Goal: Information Seeking & Learning: Check status

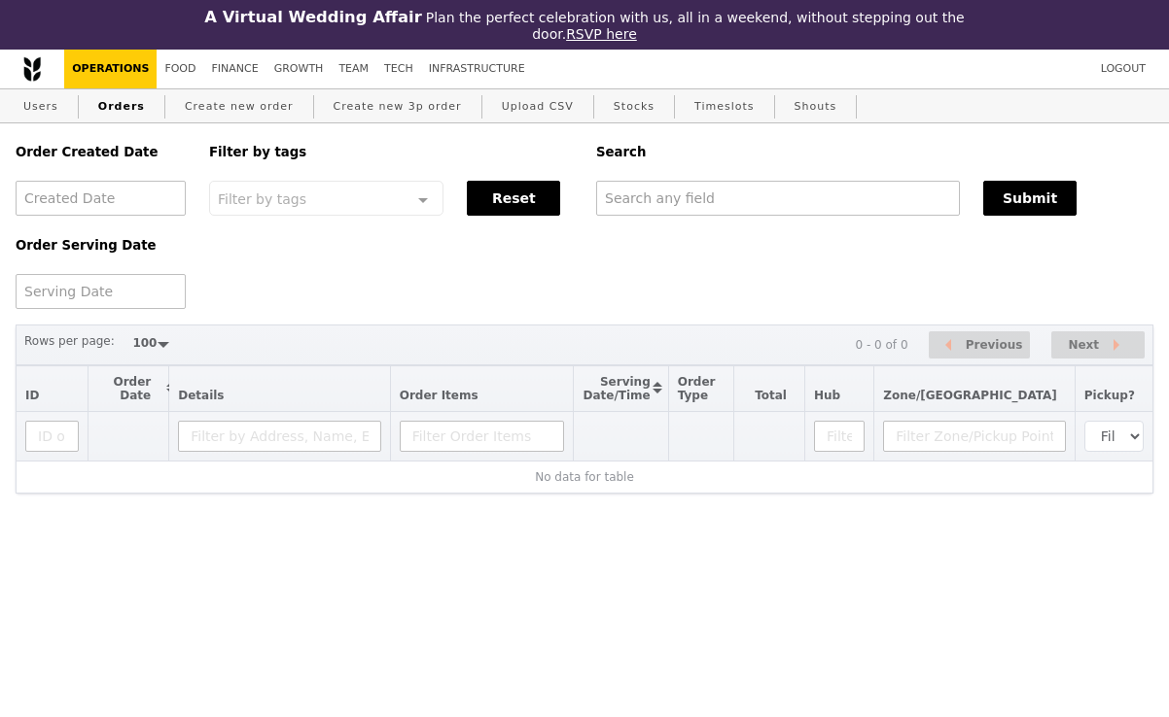
select select "100"
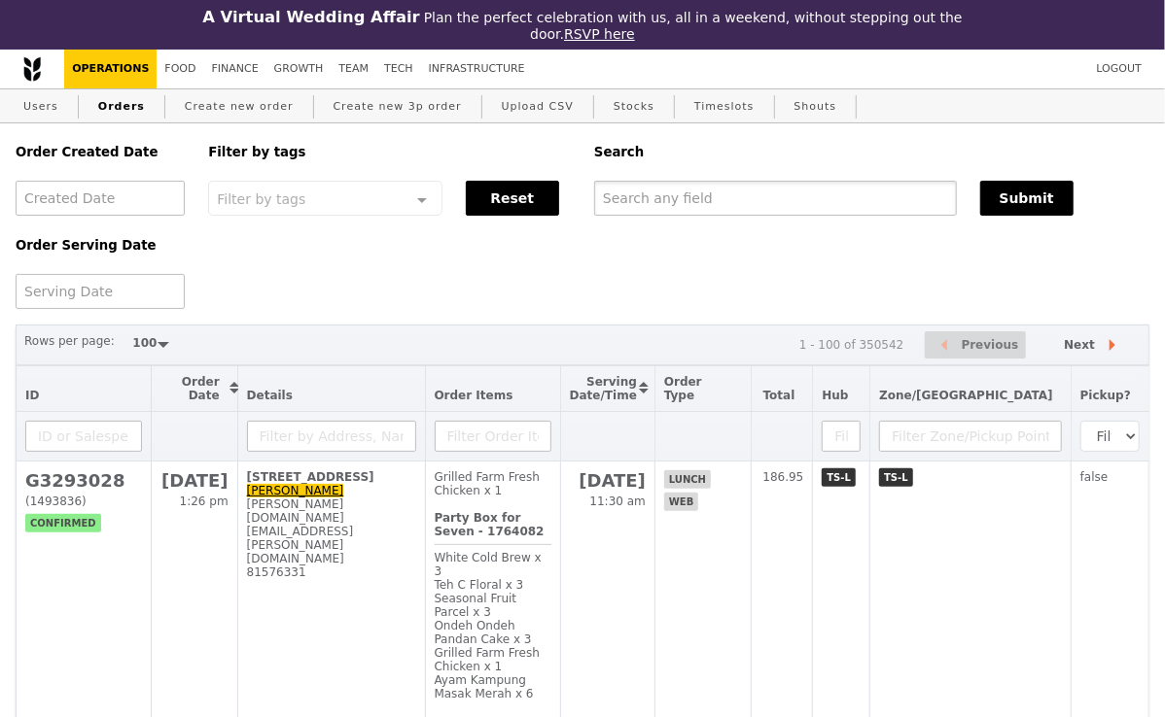
click at [650, 213] on input "text" at bounding box center [775, 198] width 363 height 35
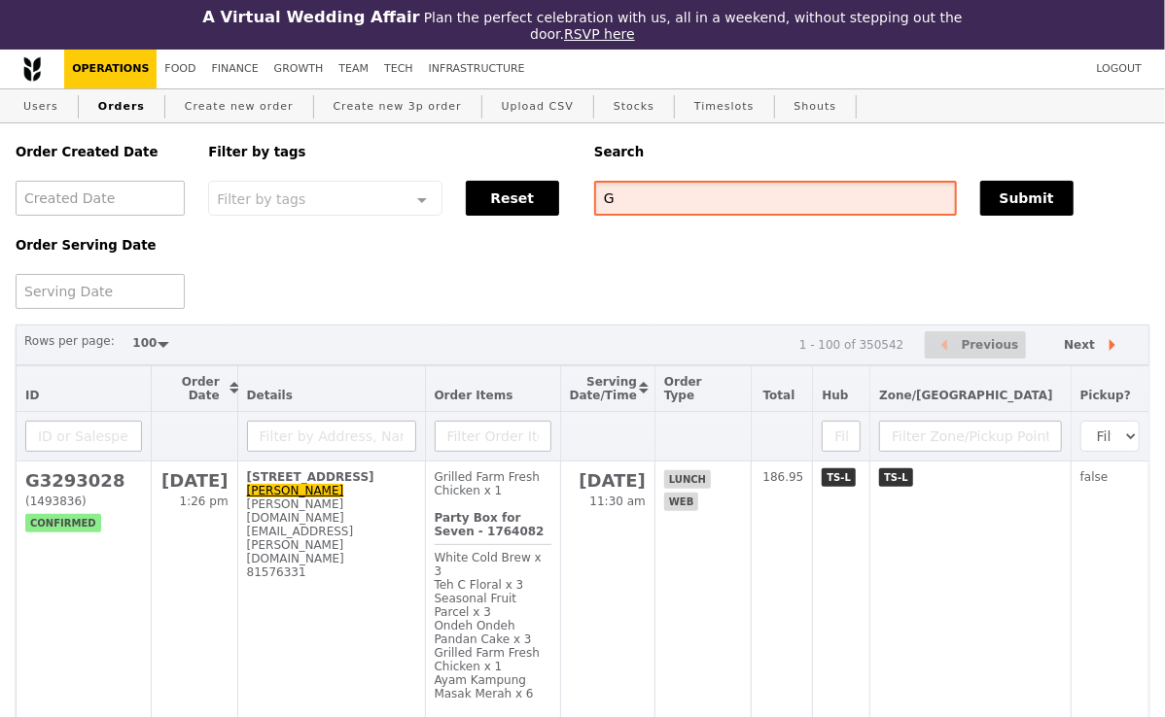
paste input "3292125"
type input "G3292125"
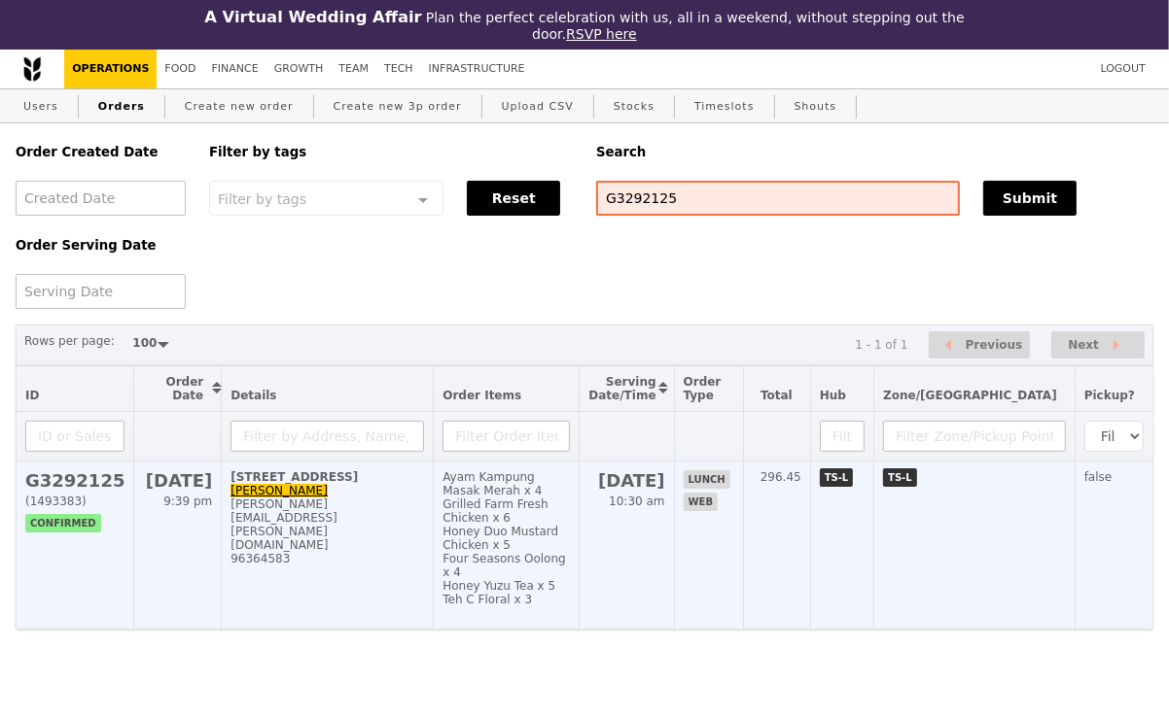
click at [570, 525] on div "Honey Duo Mustard Chicken x 5" at bounding box center [505, 538] width 127 height 27
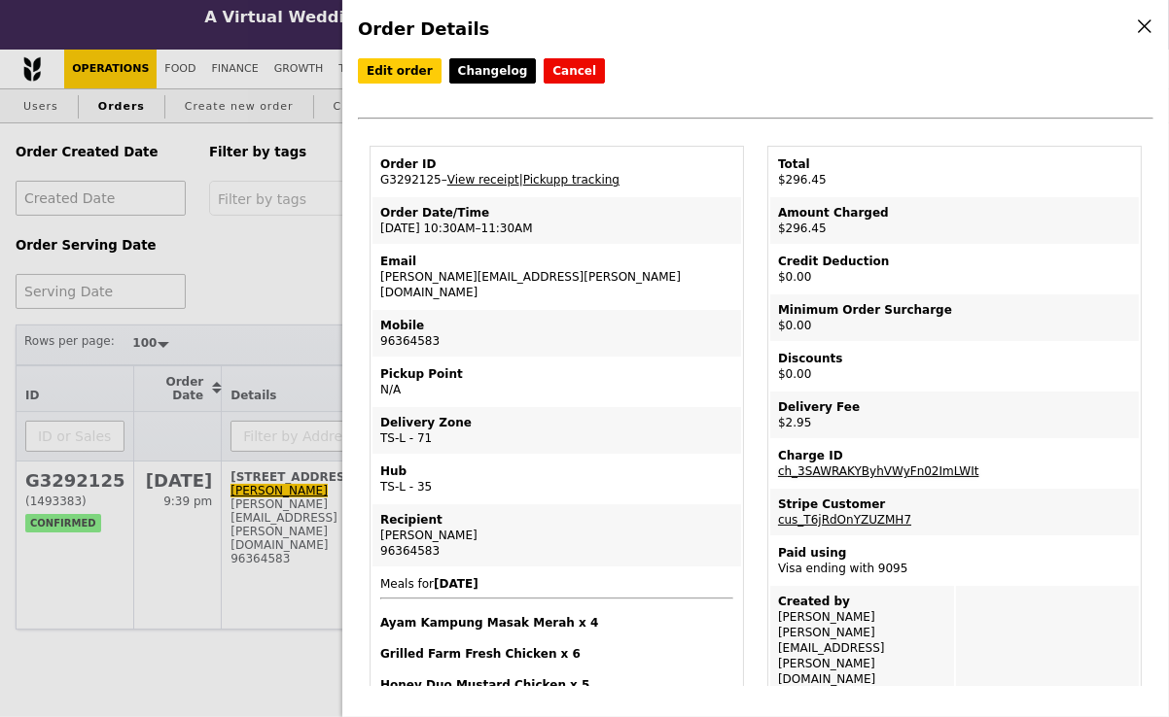
click at [916, 465] on link "ch_3SAWRAKYByhVWyFn02ImLWIt" at bounding box center [878, 472] width 201 height 14
click at [931, 373] on td "Discounts $0.00" at bounding box center [954, 366] width 368 height 47
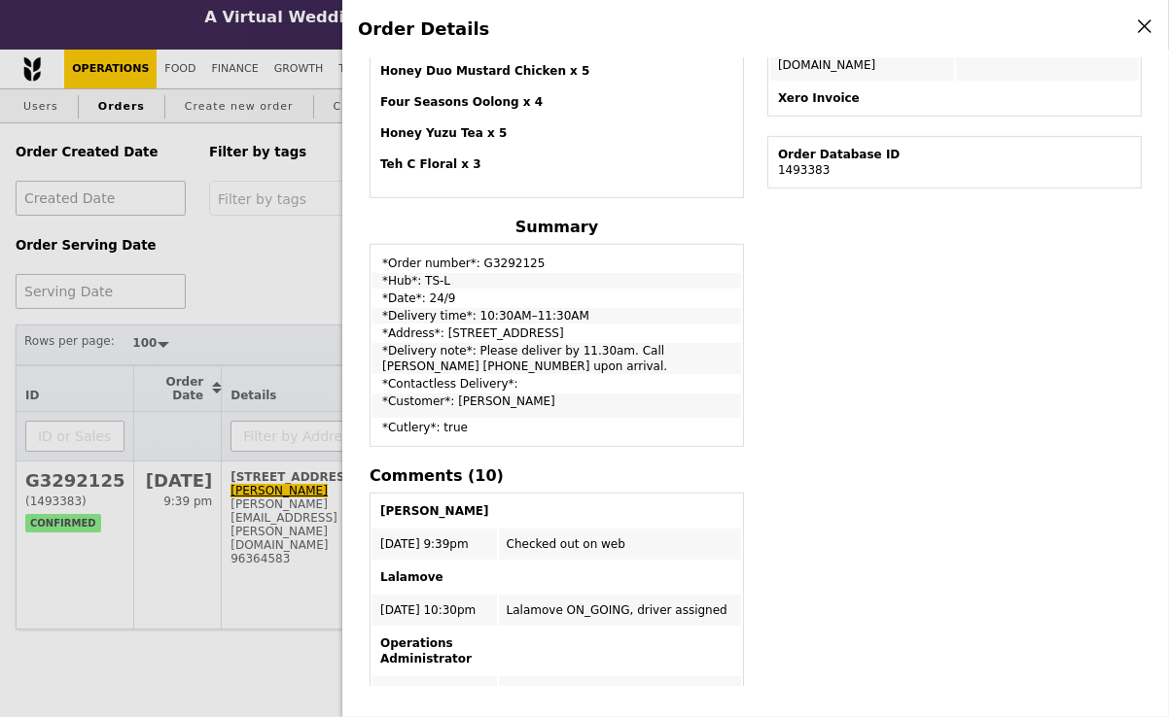
scroll to position [572, 0]
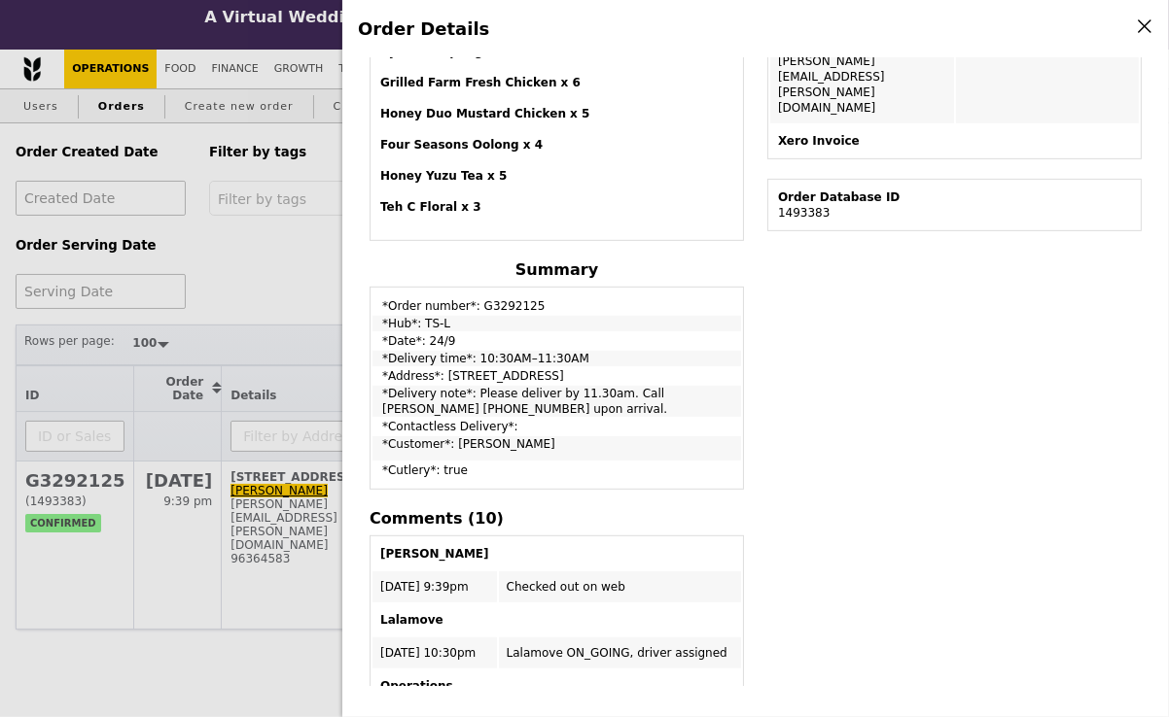
click at [262, 321] on div "Order Details Edit order Changelog Cancel Order ID G3292125 – View receipt | Pi…" at bounding box center [584, 358] width 1169 height 717
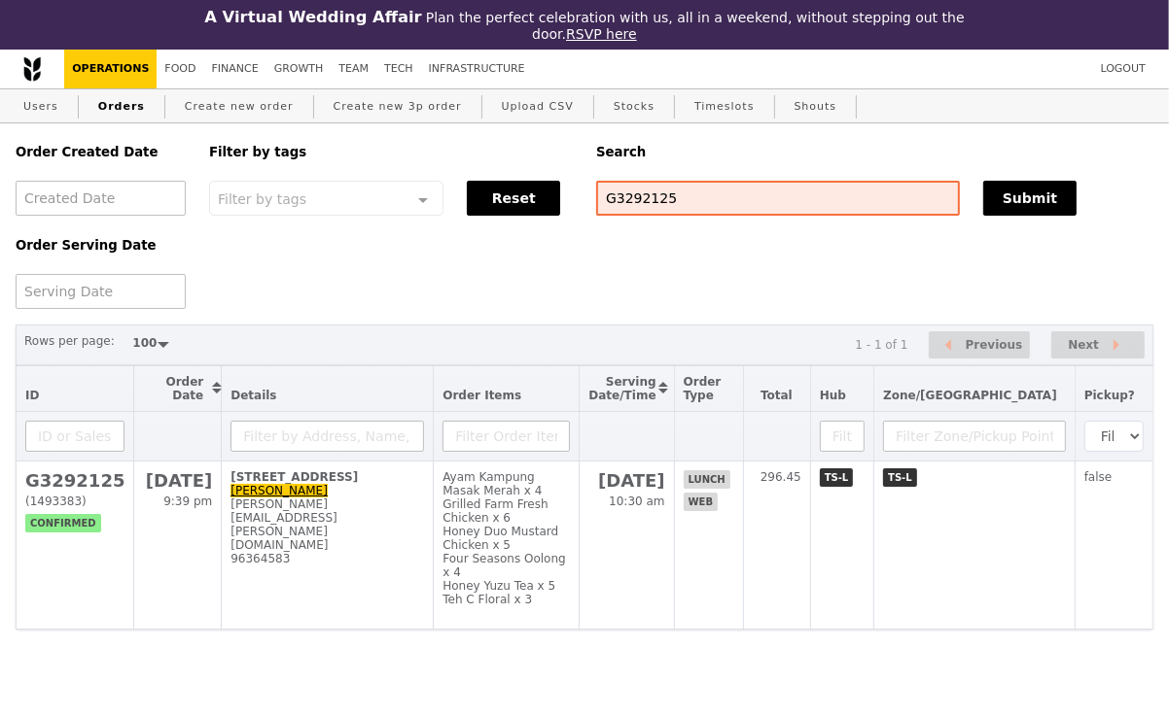
scroll to position [730, 0]
click at [254, 118] on link "Create new order" at bounding box center [239, 106] width 124 height 35
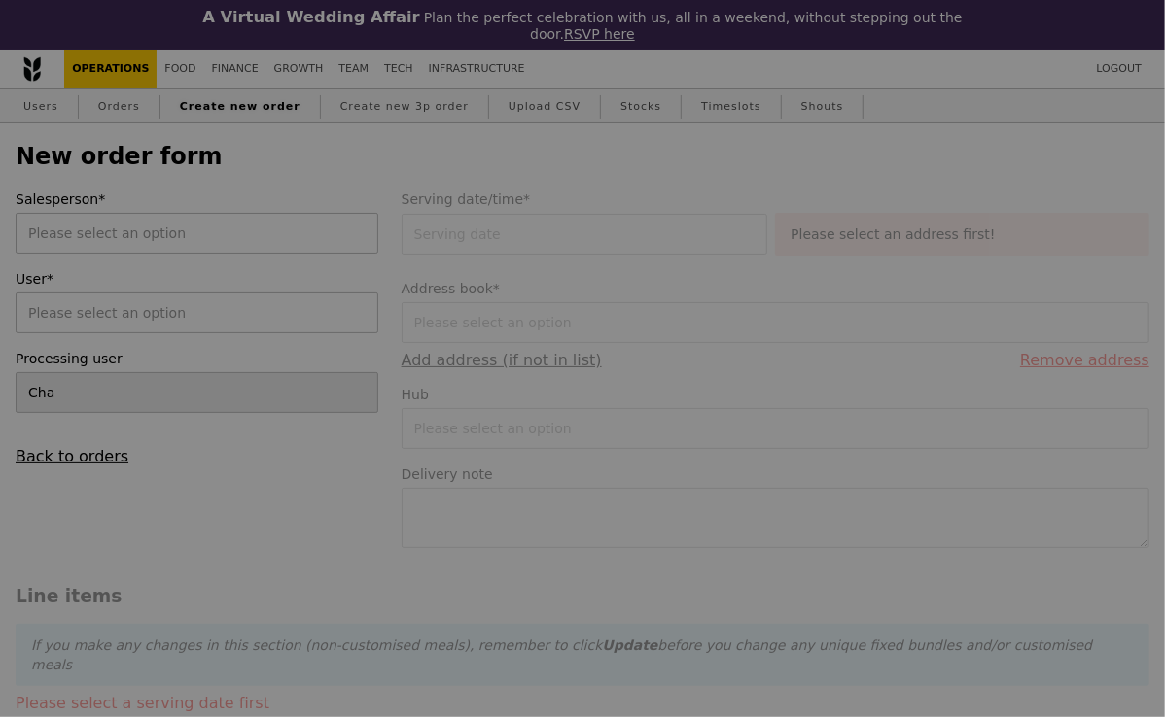
type input "Confirm"
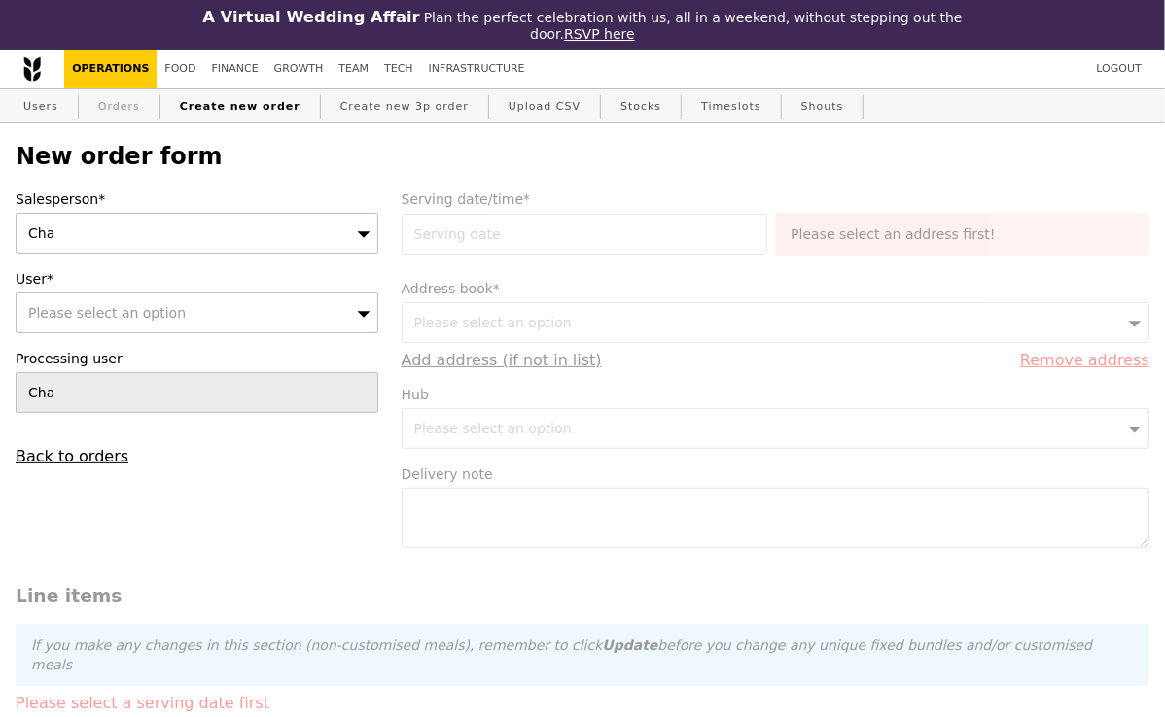
click at [135, 103] on link "Orders" at bounding box center [118, 106] width 57 height 35
select select "100"
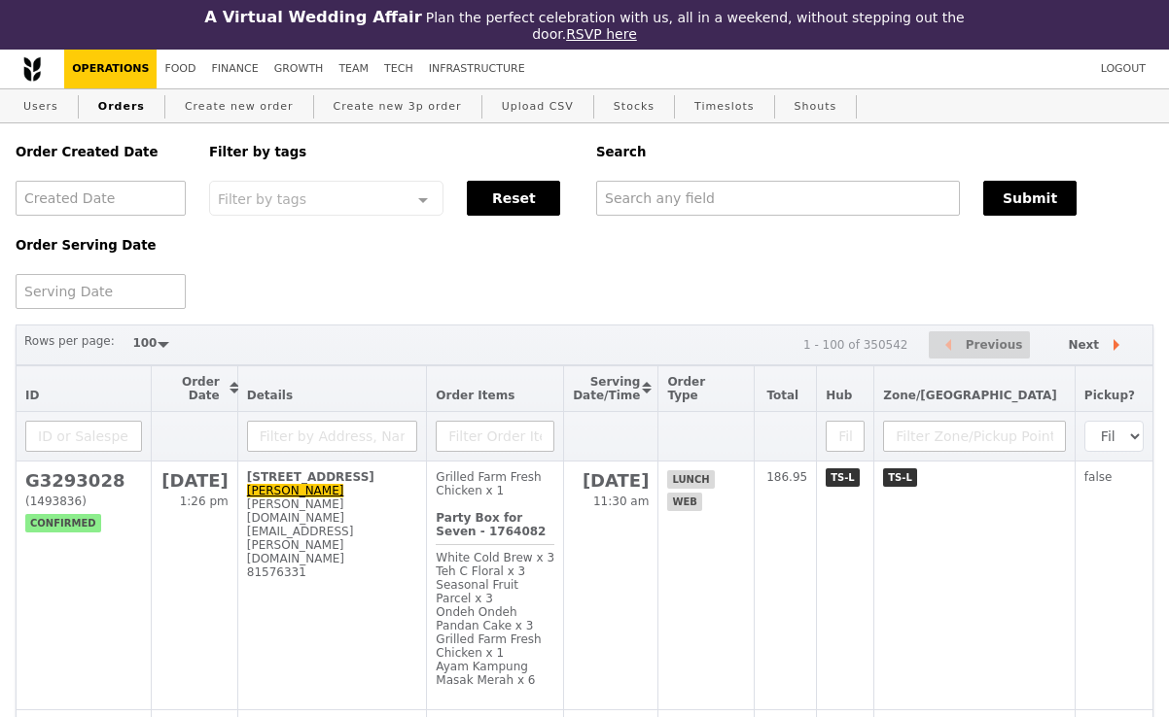
select select "100"
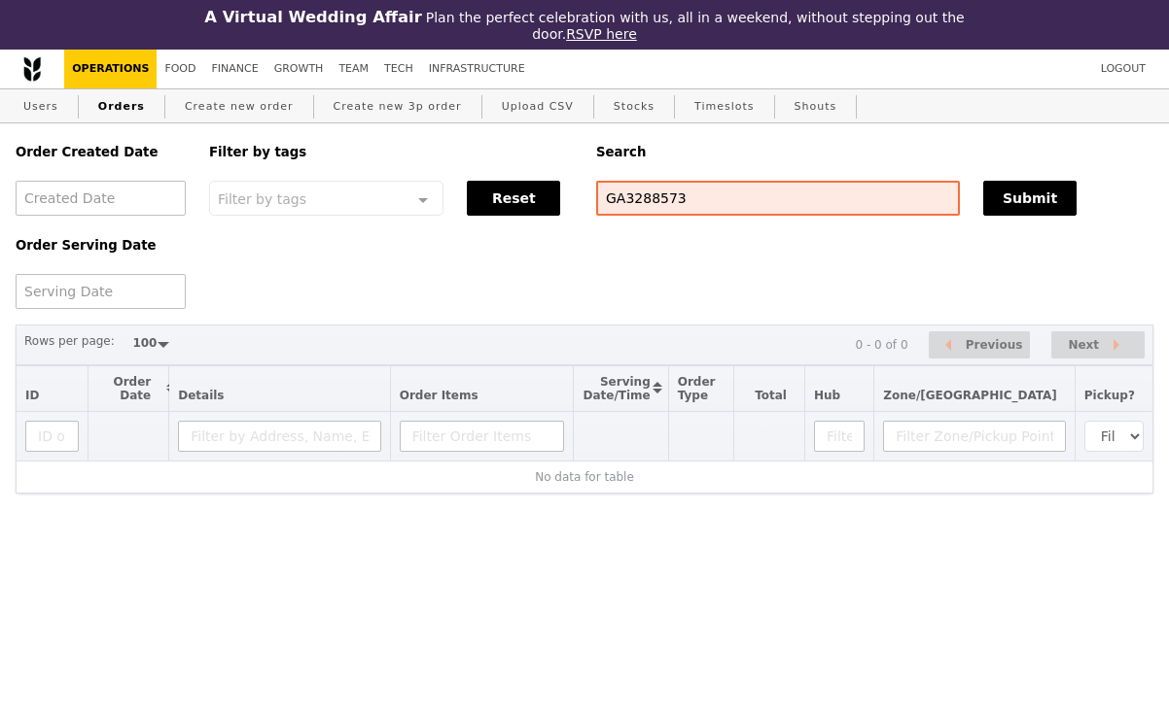
select select "100"
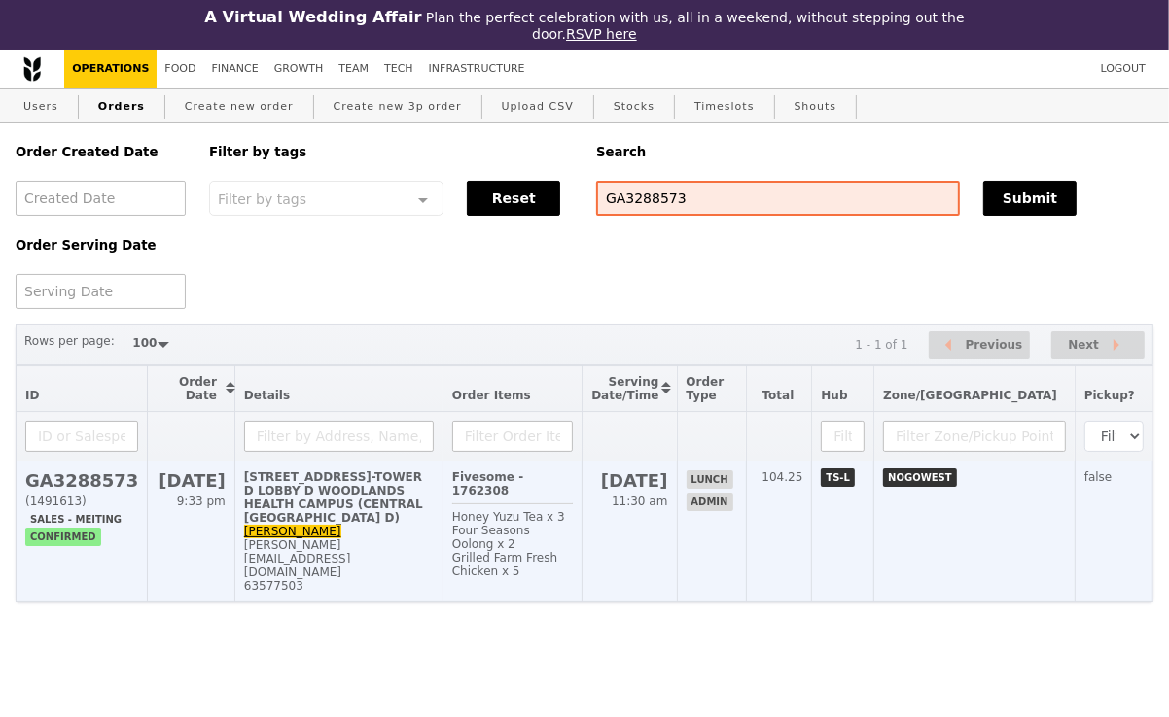
click at [406, 495] on div "17 Woodlands Dr 17, #LEVEL 1-TOWER D LOBBY D WOODLANDS HEALTH CAMPUS (CENTRAL A…" at bounding box center [339, 498] width 190 height 54
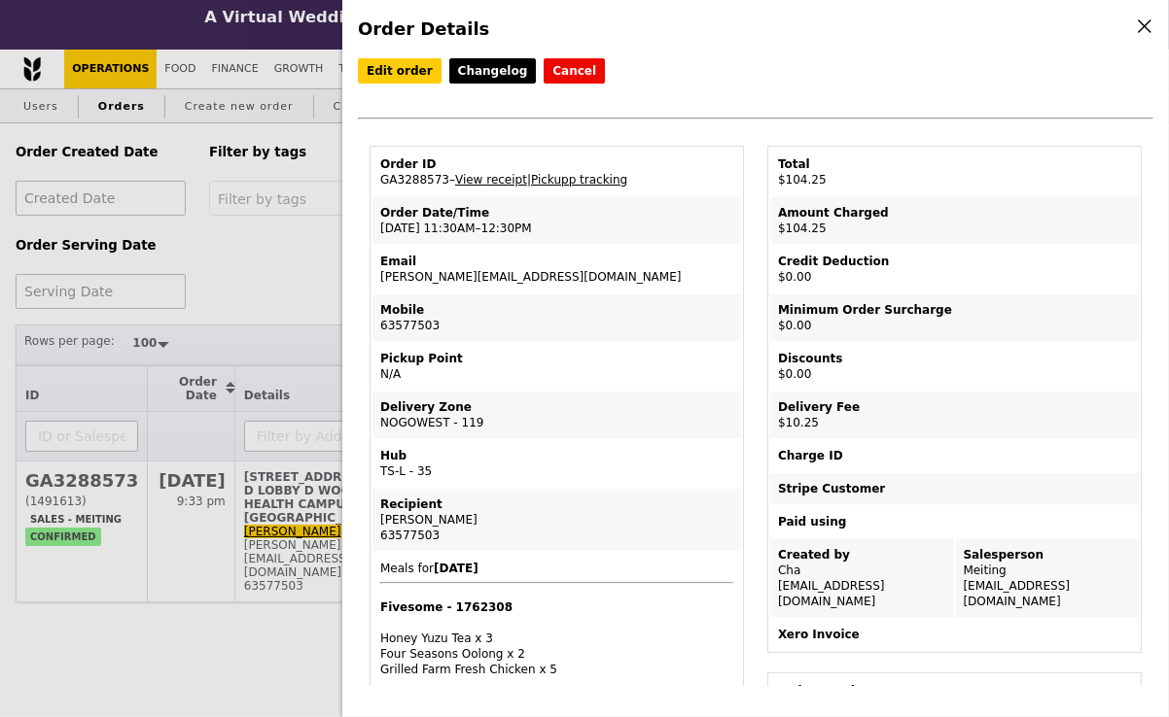
drag, startPoint x: 535, startPoint y: 276, endPoint x: 361, endPoint y: 278, distance: 174.0
click at [585, 263] on div "Email" at bounding box center [556, 262] width 353 height 16
drag, startPoint x: 532, startPoint y: 274, endPoint x: 375, endPoint y: 279, distance: 156.6
click at [375, 279] on td "Email joey_tc_chien@nni.com.sg" at bounding box center [556, 269] width 368 height 47
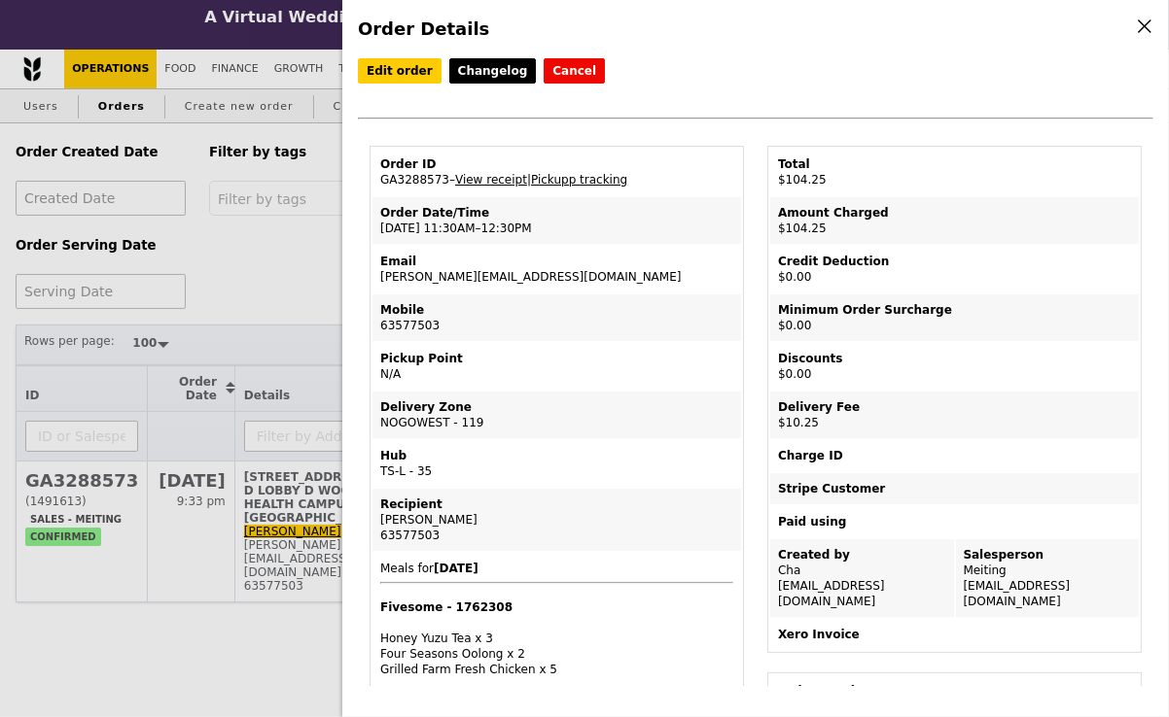
copy td "[PERSON_NAME][EMAIL_ADDRESS][DOMAIN_NAME]"
click at [275, 251] on div "Order Details Edit order Changelog Cancel Order ID GA3288573 – View receipt | P…" at bounding box center [584, 358] width 1169 height 717
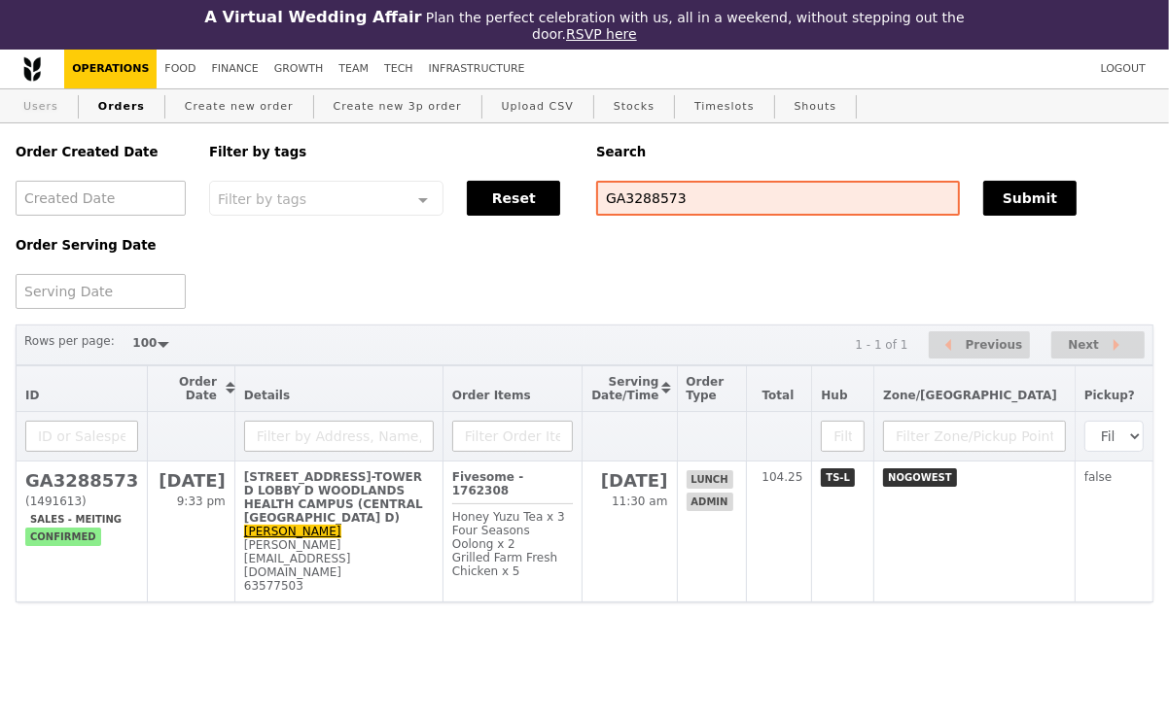
click at [48, 102] on link "Users" at bounding box center [41, 106] width 51 height 35
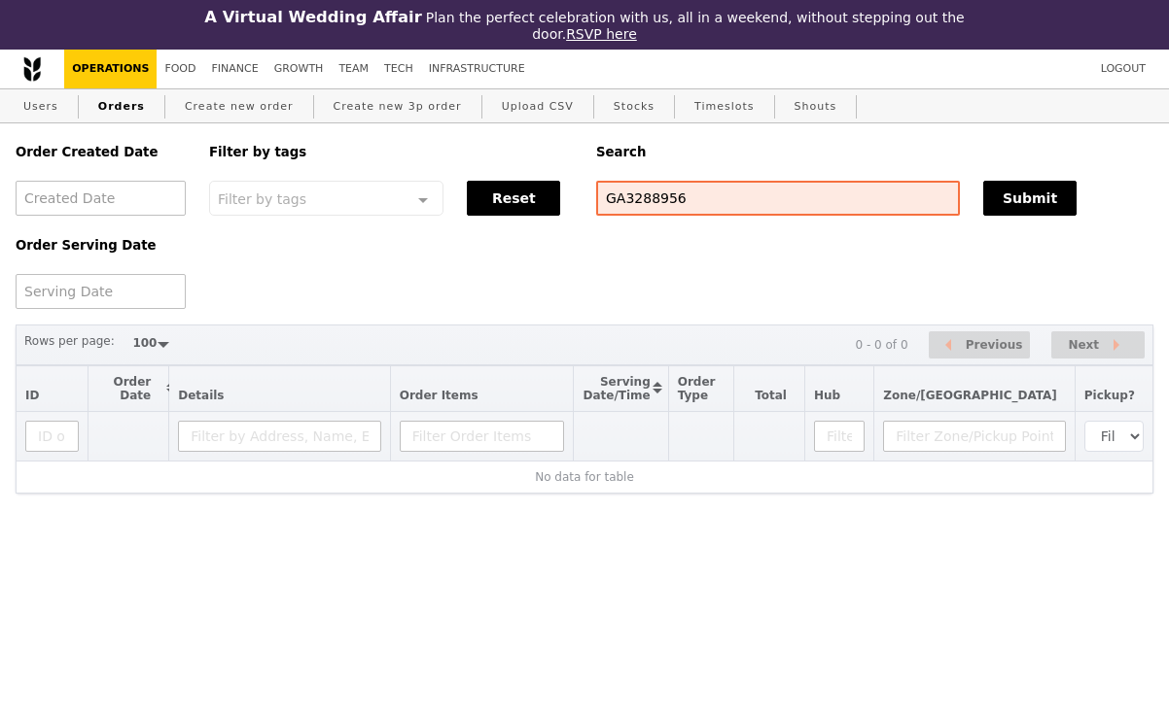
select select "100"
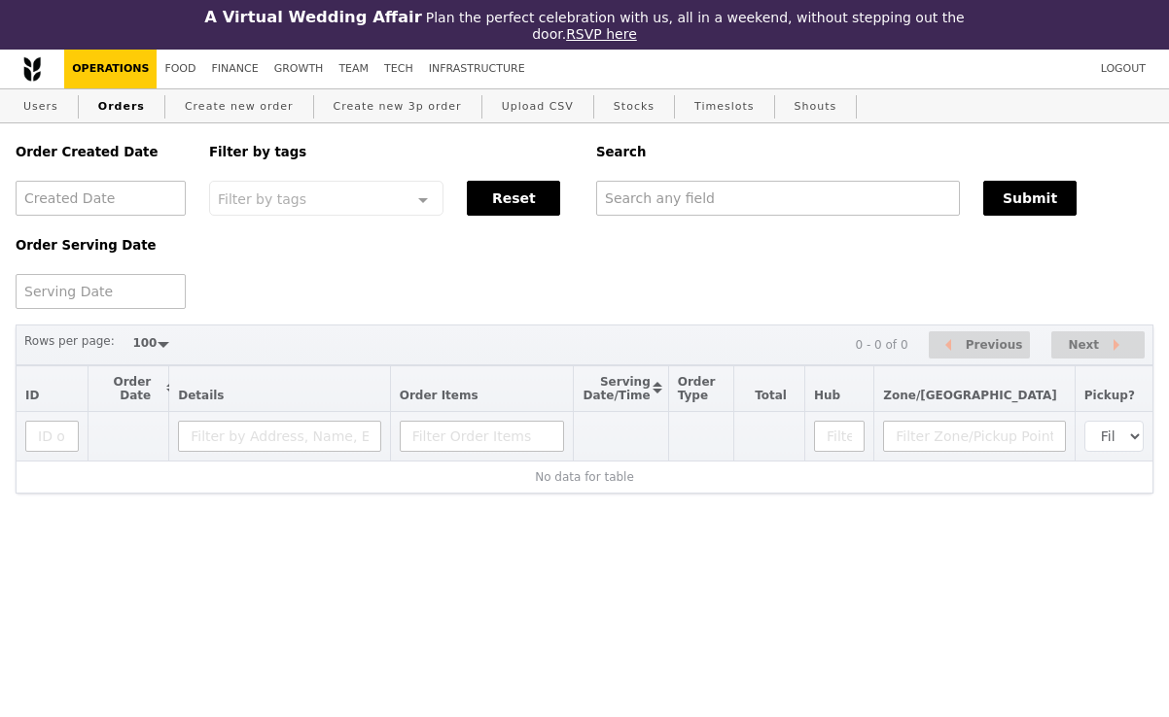
select select "100"
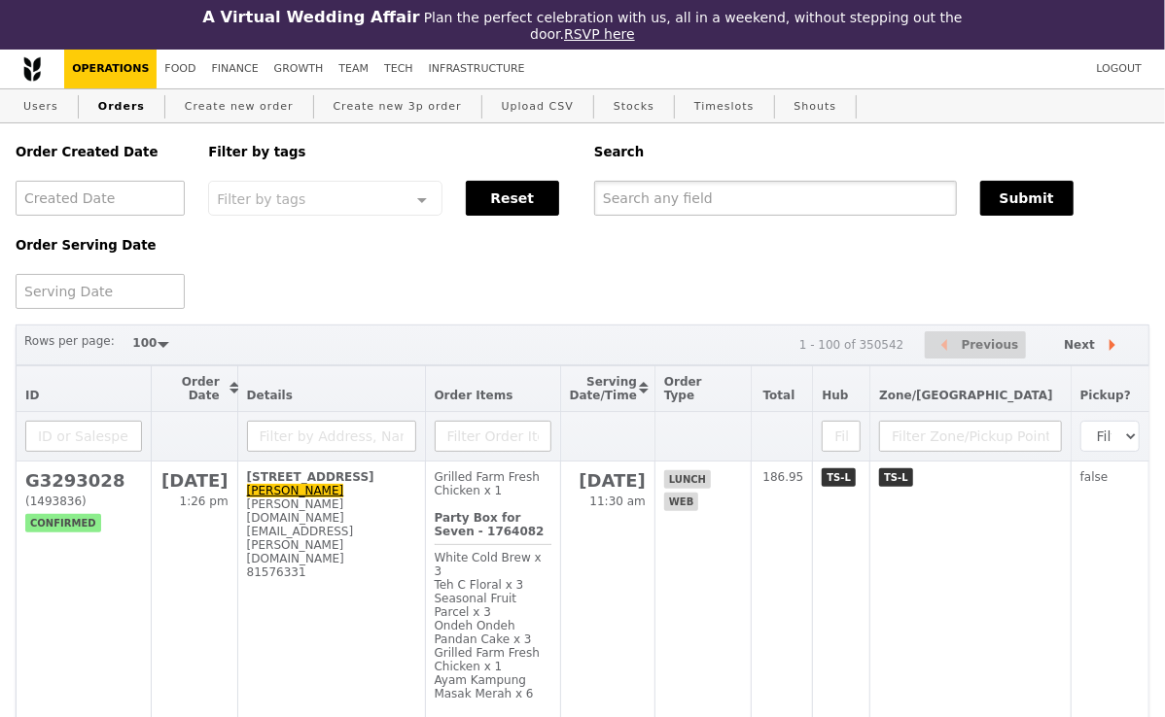
click at [626, 196] on input "text" at bounding box center [775, 198] width 363 height 35
paste input "[PERSON_NAME][EMAIL_ADDRESS][DOMAIN_NAME]"
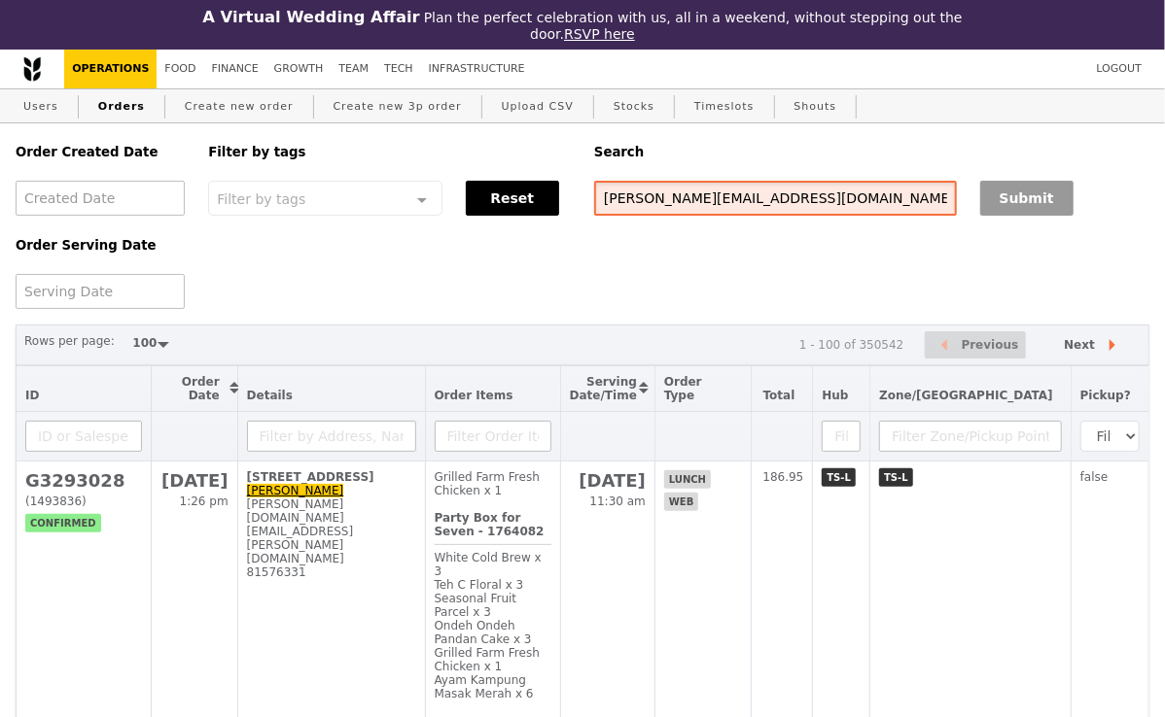
type input "[PERSON_NAME][EMAIL_ADDRESS][DOMAIN_NAME]"
click at [1052, 193] on button "Submit" at bounding box center [1026, 198] width 93 height 35
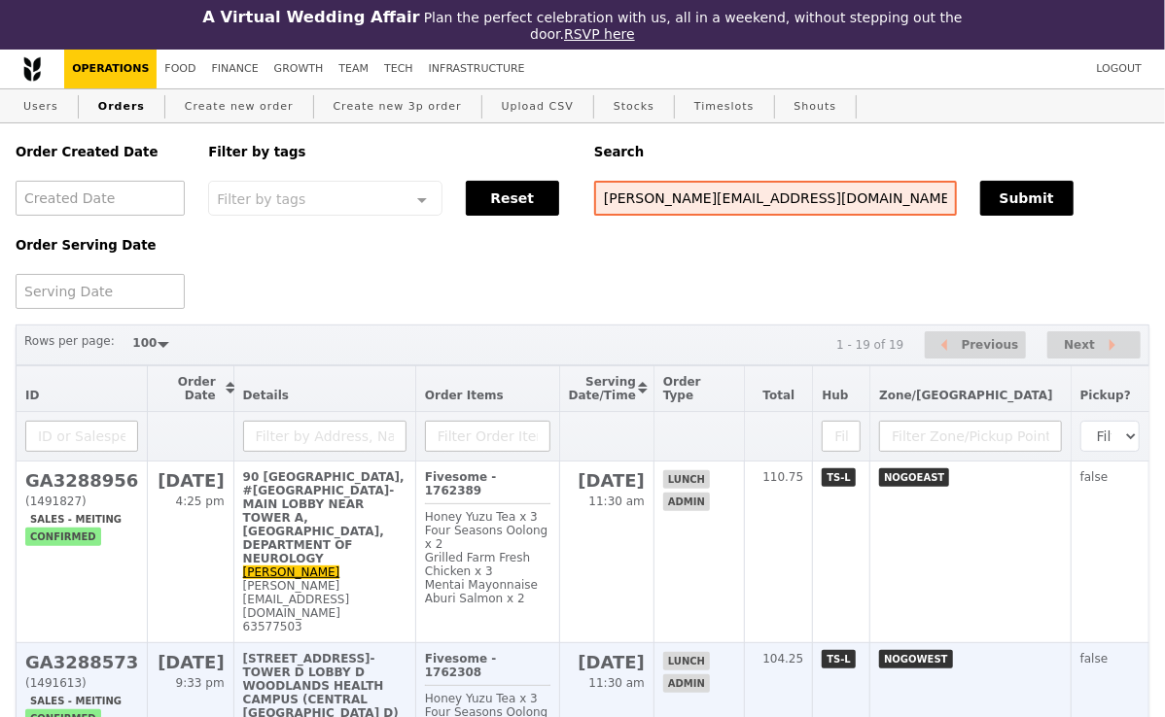
click at [349, 652] on div "[STREET_ADDRESS]-TOWER D LOBBY D WOODLANDS HEALTH CAMPUS (CENTRAL [GEOGRAPHIC_D…" at bounding box center [324, 686] width 163 height 68
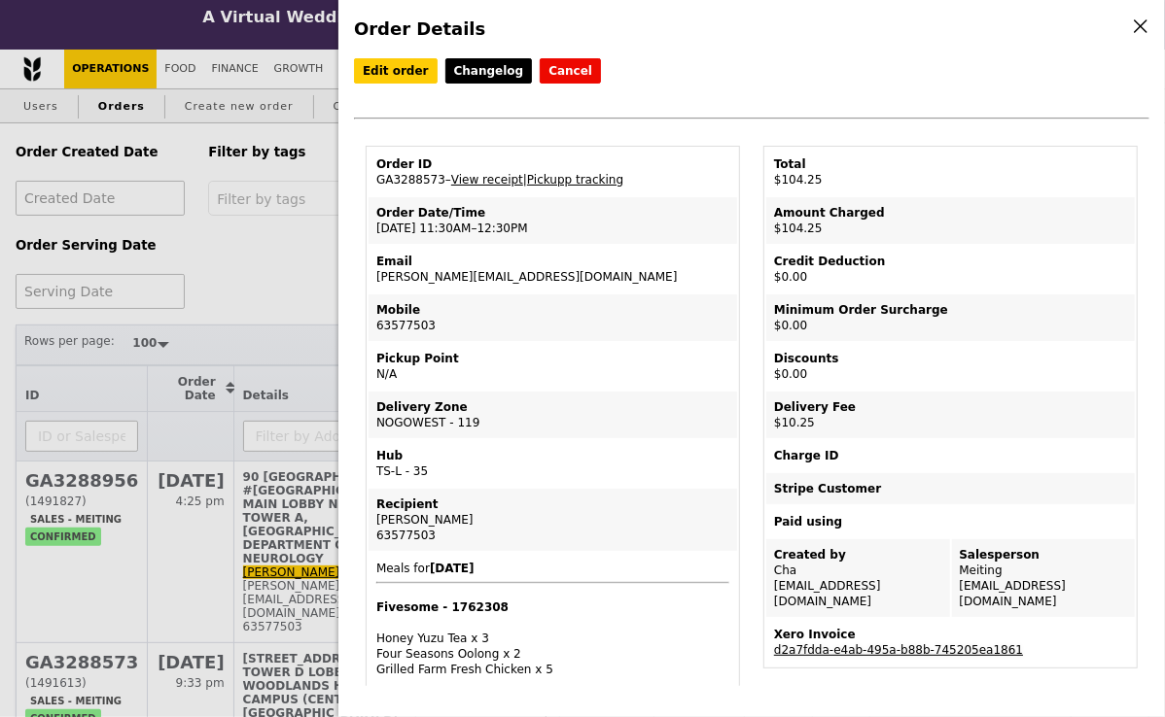
click at [843, 644] on link "d2a7fdda-e4ab-495a-b88b-745205ea1861" at bounding box center [898, 651] width 249 height 14
click at [273, 507] on div "Order Details Edit order Changelog Cancel Order ID GA3288573 – View receipt | P…" at bounding box center [582, 358] width 1165 height 717
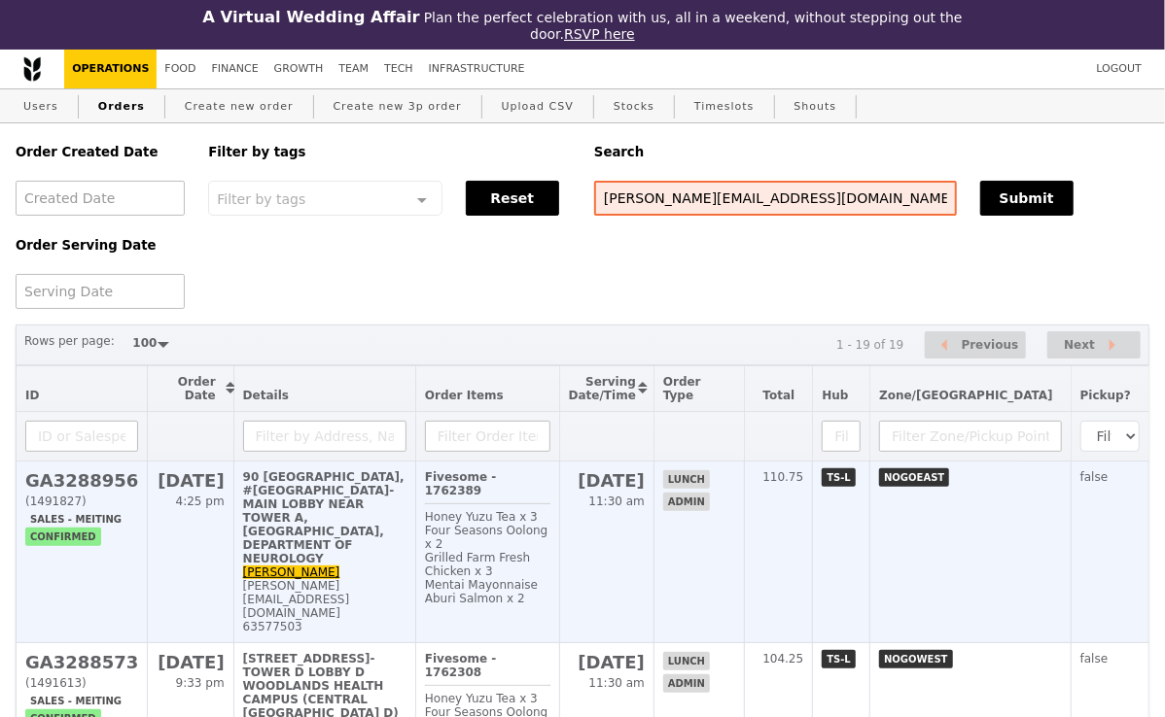
click at [274, 511] on div "90 [GEOGRAPHIC_DATA], #[GEOGRAPHIC_DATA]-MAIN LOBBY NEAR TOWER A, [GEOGRAPHIC_D…" at bounding box center [324, 518] width 163 height 95
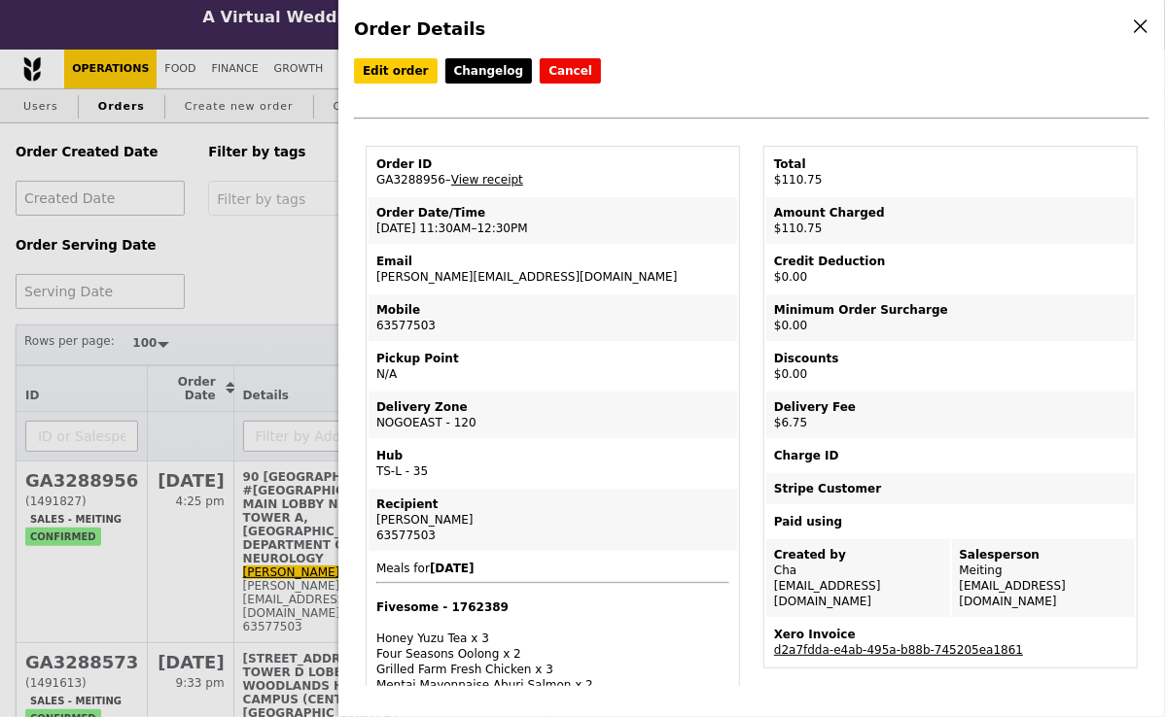
click at [822, 627] on div "Xero Invoice" at bounding box center [950, 635] width 353 height 16
click at [822, 644] on link "d2a7fdda-e4ab-495a-b88b-745205ea1861" at bounding box center [898, 651] width 249 height 14
